Goal: Task Accomplishment & Management: Use online tool/utility

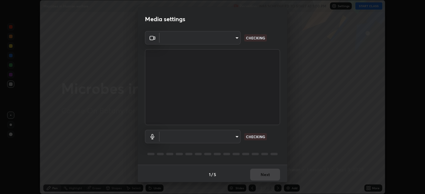
scroll to position [194, 424]
type input "e8d69c7dc0c2a56c5aabaa85415bde81fe71d5f71f3198f3fc497bb9ff74f4e0"
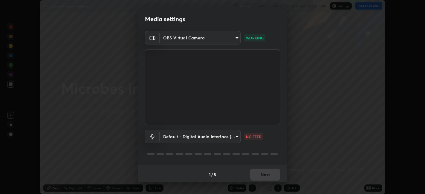
click at [233, 140] on body "Erase all Microbes in Human welfare Recording WAS SCHEDULED TO START AT 1:00 PM…" at bounding box center [212, 97] width 425 height 194
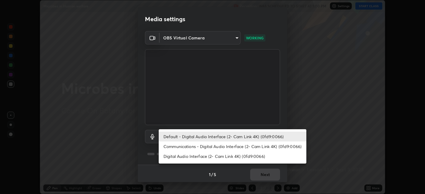
click at [231, 148] on li "Communications - Digital Audio Interface (2- Cam Link 4K) (0fd9:0066)" at bounding box center [233, 147] width 148 height 10
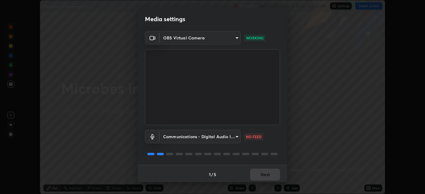
click at [237, 140] on body "Erase all Microbes in Human welfare Recording WAS SCHEDULED TO START AT 1:00 PM…" at bounding box center [212, 97] width 425 height 194
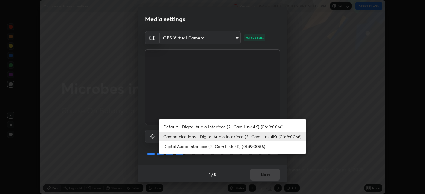
click at [233, 127] on li "Default - Digital Audio Interface (2- Cam Link 4K) (0fd9:0066)" at bounding box center [233, 127] width 148 height 10
type input "default"
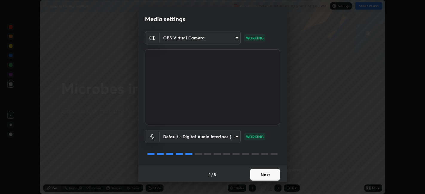
click at [259, 175] on button "Next" at bounding box center [265, 175] width 30 height 12
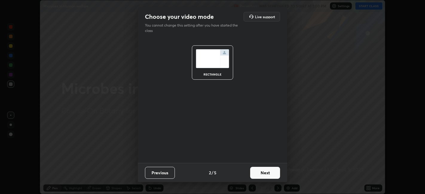
click at [265, 177] on button "Next" at bounding box center [265, 173] width 30 height 12
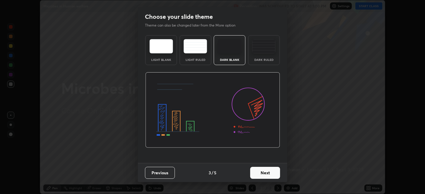
click at [265, 56] on div "Dark Ruled" at bounding box center [264, 50] width 32 height 30
click at [269, 177] on button "Next" at bounding box center [265, 173] width 30 height 12
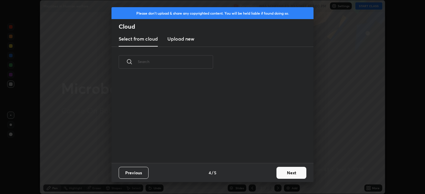
click at [281, 173] on button "Next" at bounding box center [291, 173] width 30 height 12
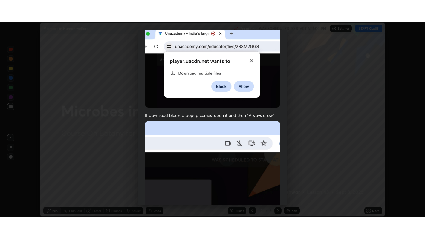
scroll to position [123, 0]
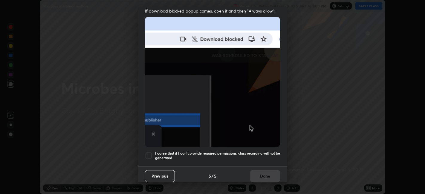
click at [148, 153] on div at bounding box center [148, 155] width 7 height 7
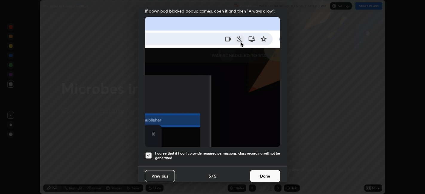
click at [265, 170] on button "Done" at bounding box center [265, 176] width 30 height 12
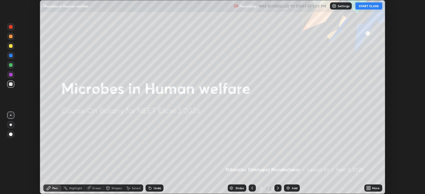
click at [368, 7] on button "START CLASS" at bounding box center [368, 5] width 27 height 7
click at [367, 187] on icon at bounding box center [367, 186] width 1 height 1
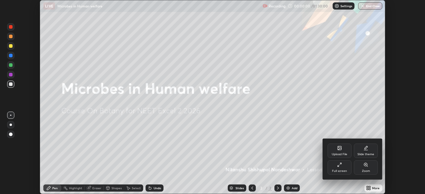
click at [340, 165] on icon at bounding box center [339, 164] width 5 height 5
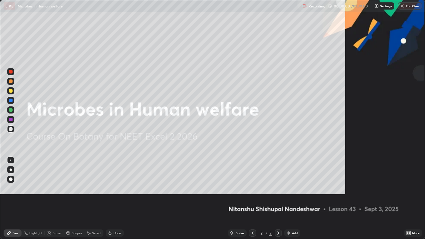
scroll to position [239, 425]
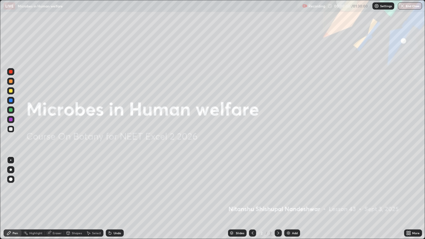
click at [407, 194] on icon at bounding box center [407, 233] width 1 height 1
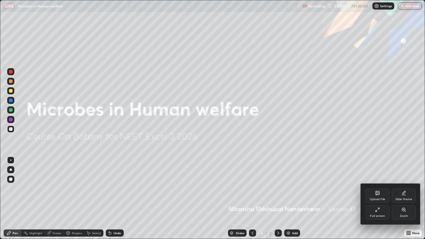
click at [377, 194] on div "Upload File" at bounding box center [377, 195] width 24 height 14
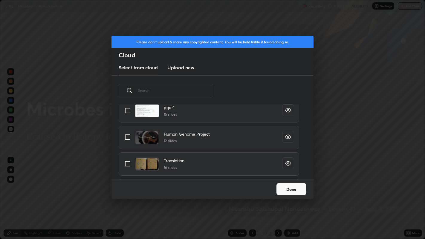
scroll to position [149, 0]
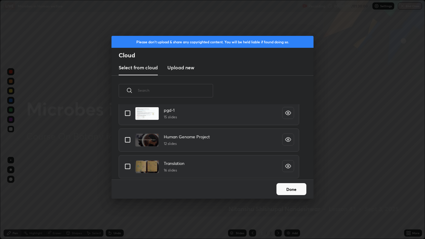
click at [125, 141] on input "grid" at bounding box center [127, 140] width 13 height 13
checkbox input "true"
click at [288, 190] on button "Done" at bounding box center [291, 189] width 30 height 12
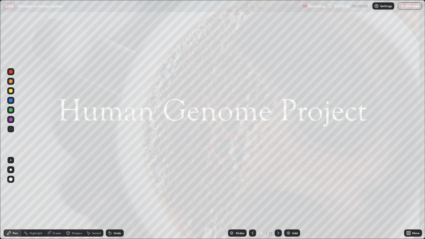
click at [232, 194] on icon at bounding box center [231, 234] width 3 height 1
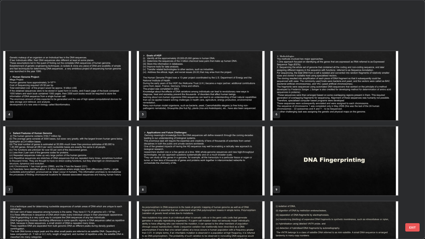
scroll to position [137, 0]
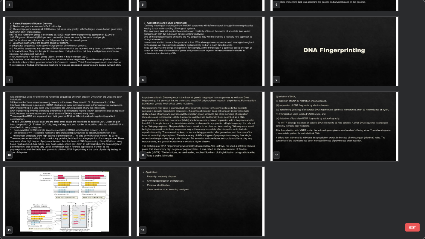
click at [297, 144] on img "grid" at bounding box center [334, 126] width 128 height 69
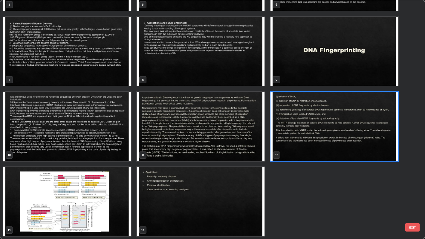
click at [162, 154] on img "grid" at bounding box center [201, 126] width 128 height 69
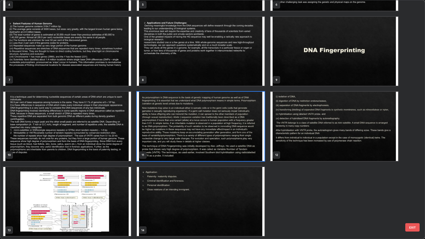
click at [165, 152] on img "grid" at bounding box center [201, 126] width 128 height 69
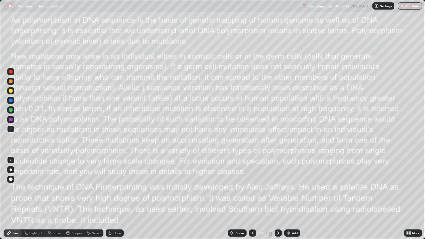
click at [13, 85] on div at bounding box center [10, 81] width 7 height 7
click at [277, 194] on icon at bounding box center [278, 233] width 5 height 5
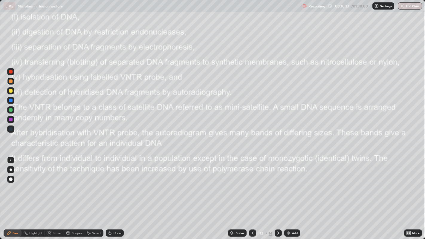
click at [285, 194] on div "Add" at bounding box center [292, 232] width 16 height 7
click at [10, 121] on div at bounding box center [11, 120] width 4 height 4
click at [117, 194] on div "Undo" at bounding box center [117, 232] width 7 height 3
click at [10, 83] on div at bounding box center [11, 81] width 4 height 4
click at [277, 194] on icon at bounding box center [278, 233] width 5 height 5
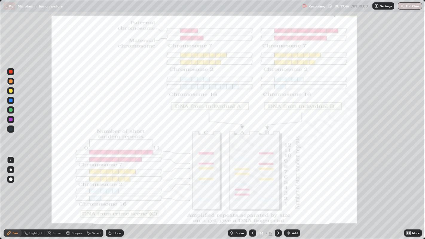
click at [10, 101] on div at bounding box center [11, 101] width 4 height 4
click at [277, 194] on icon at bounding box center [278, 233] width 5 height 5
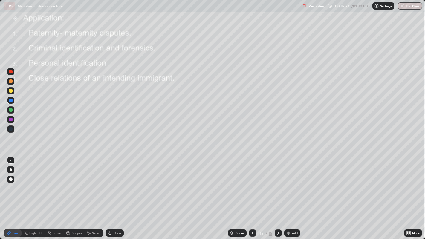
click at [277, 194] on icon at bounding box center [278, 233] width 5 height 5
click at [292, 194] on div "Add" at bounding box center [292, 232] width 16 height 7
click at [409, 194] on icon at bounding box center [409, 233] width 1 height 1
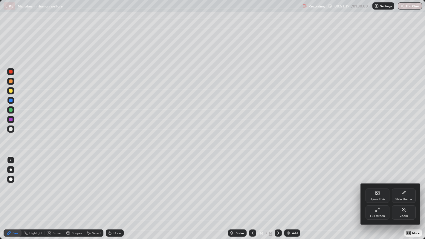
click at [380, 194] on div "Upload File" at bounding box center [377, 199] width 16 height 3
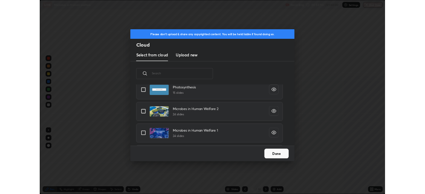
scroll to position [543, 0]
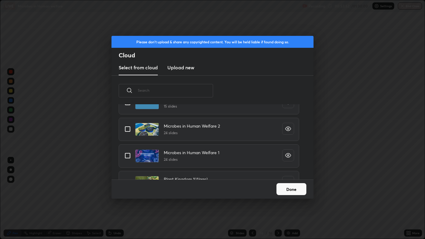
click at [128, 155] on input "grid" at bounding box center [127, 155] width 13 height 13
click at [132, 151] on input "grid" at bounding box center [127, 155] width 13 height 13
click at [128, 155] on input "grid" at bounding box center [127, 155] width 13 height 13
checkbox input "true"
click at [293, 183] on button "Done" at bounding box center [291, 189] width 30 height 12
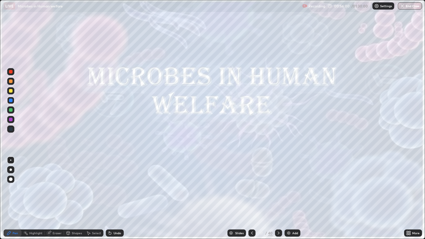
click at [278, 194] on icon at bounding box center [278, 233] width 5 height 5
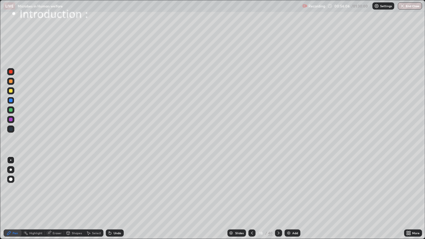
click at [11, 81] on div at bounding box center [11, 81] width 4 height 4
click at [120, 194] on div "Undo" at bounding box center [117, 232] width 7 height 3
click at [278, 194] on icon at bounding box center [278, 233] width 5 height 5
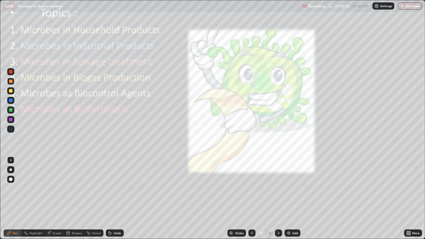
click at [278, 194] on icon at bounding box center [278, 233] width 5 height 5
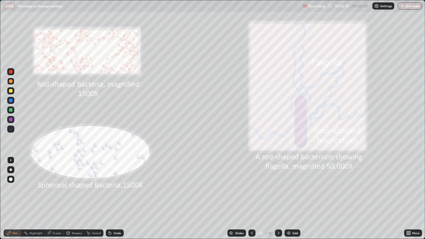
click at [278, 194] on icon at bounding box center [278, 233] width 5 height 5
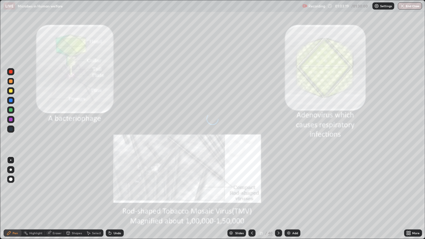
click at [278, 194] on icon at bounding box center [278, 233] width 5 height 5
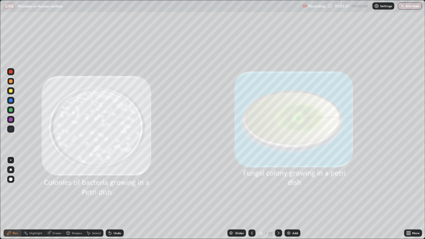
click at [251, 194] on icon at bounding box center [251, 233] width 5 height 5
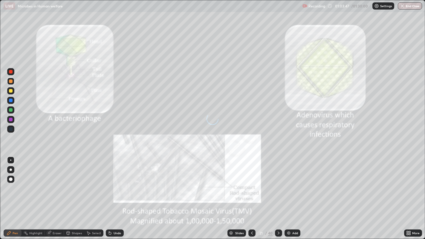
click at [251, 194] on icon at bounding box center [251, 233] width 5 height 5
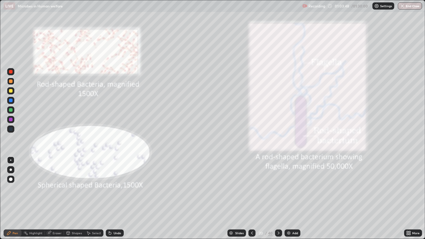
click at [251, 194] on icon at bounding box center [251, 233] width 5 height 5
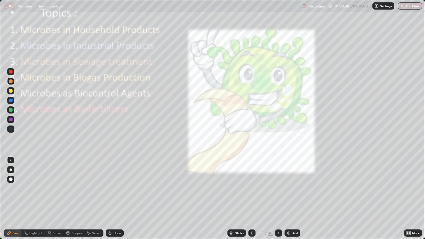
click at [251, 194] on icon at bounding box center [251, 233] width 5 height 5
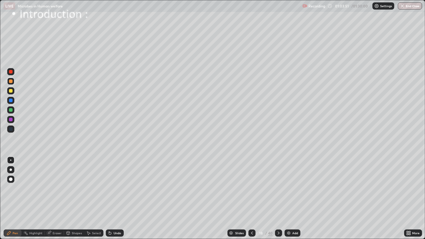
click at [11, 118] on div at bounding box center [11, 120] width 4 height 4
click at [278, 194] on icon at bounding box center [278, 233] width 5 height 5
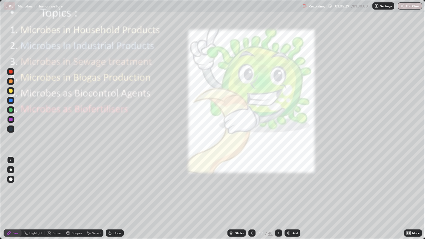
click at [277, 194] on icon at bounding box center [278, 233] width 5 height 5
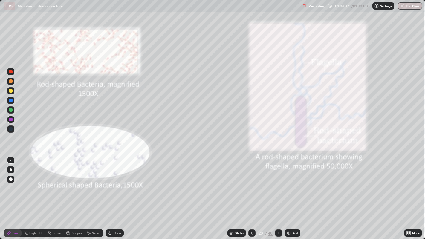
click at [278, 194] on icon at bounding box center [278, 233] width 5 height 5
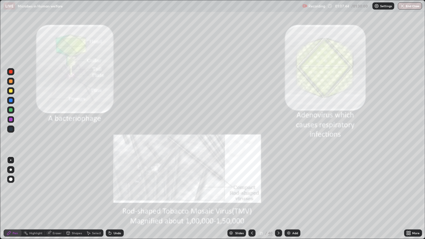
click at [251, 194] on icon at bounding box center [251, 233] width 5 height 5
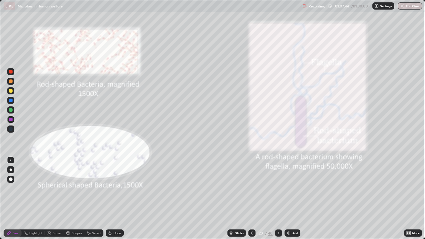
click at [251, 194] on icon at bounding box center [251, 233] width 5 height 5
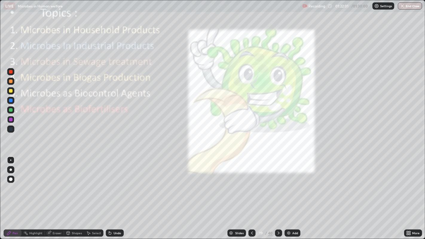
click at [409, 8] on button "End Class" at bounding box center [410, 5] width 24 height 7
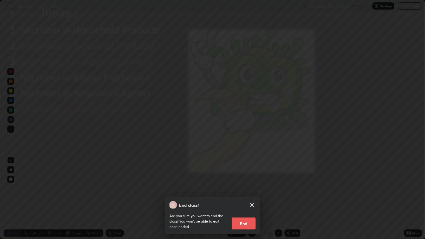
click at [247, 194] on button "End" at bounding box center [243, 223] width 24 height 12
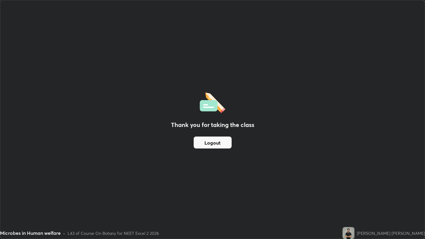
click at [215, 145] on button "Logout" at bounding box center [213, 143] width 38 height 12
click at [213, 143] on button "Logout" at bounding box center [213, 143] width 38 height 12
click at [227, 145] on button "Logout" at bounding box center [213, 143] width 38 height 12
click at [223, 145] on button "Logout" at bounding box center [213, 143] width 38 height 12
click at [223, 144] on button "Logout" at bounding box center [213, 143] width 38 height 12
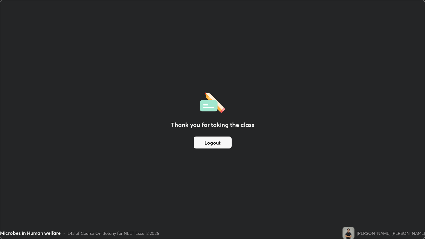
click at [251, 84] on div "Thank you for taking the class Logout" at bounding box center [212, 119] width 424 height 238
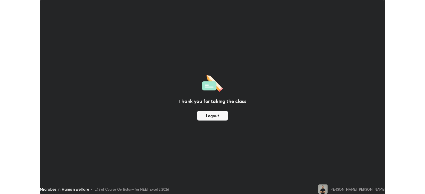
scroll to position [29676, 29445]
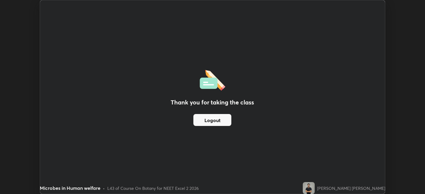
click at [221, 121] on button "Logout" at bounding box center [212, 120] width 38 height 12
